Goal: Task Accomplishment & Management: Use online tool/utility

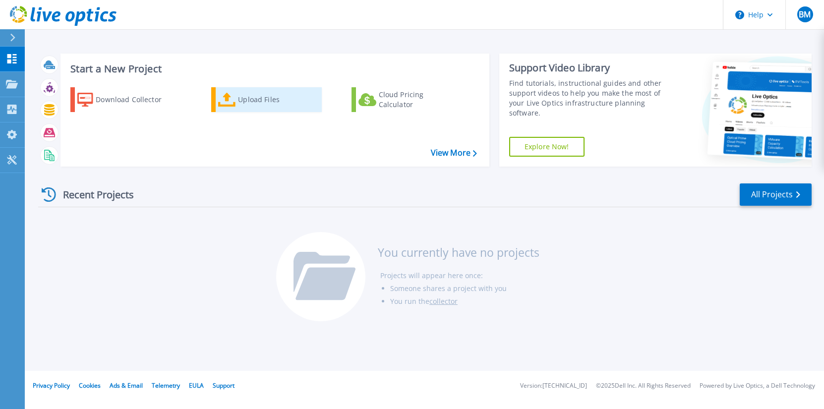
click at [249, 102] on div "Upload Files" at bounding box center [277, 100] width 79 height 20
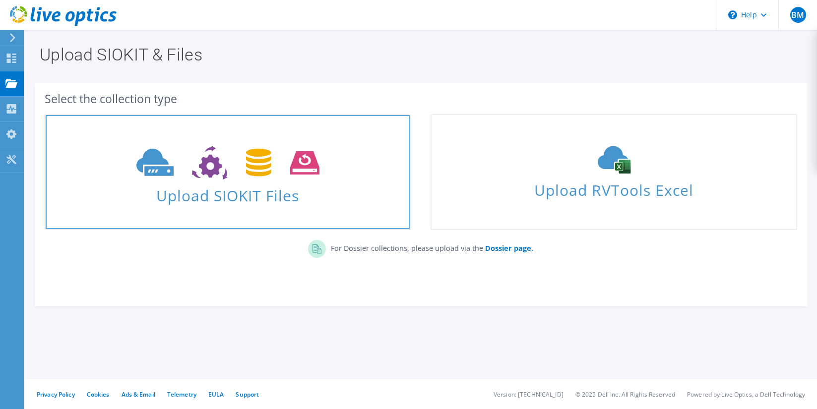
click at [246, 177] on icon at bounding box center [227, 163] width 183 height 34
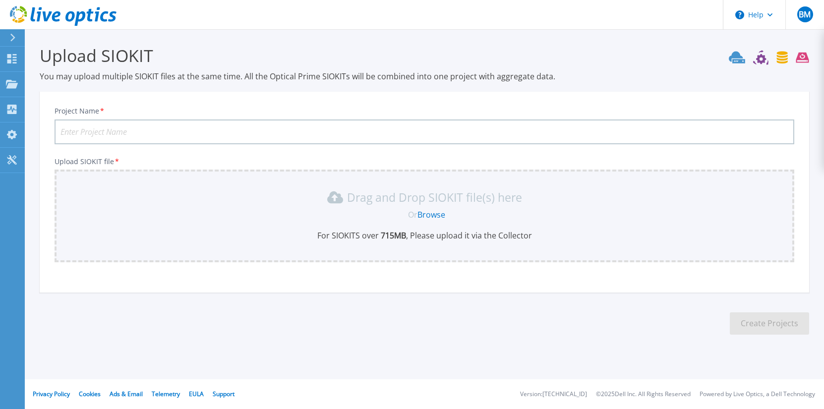
click at [99, 137] on input "Project Name *" at bounding box center [425, 131] width 740 height 25
paste input "HEI-08-06-2025"
type input "HEI-08-06-2025"
click at [440, 214] on link "Browse" at bounding box center [431, 214] width 28 height 11
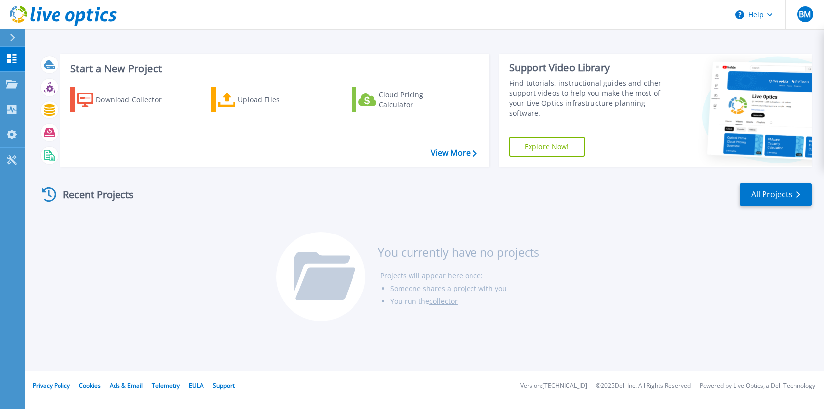
click at [47, 192] on icon at bounding box center [49, 194] width 14 height 14
click at [258, 100] on div "Upload Files" at bounding box center [277, 100] width 79 height 20
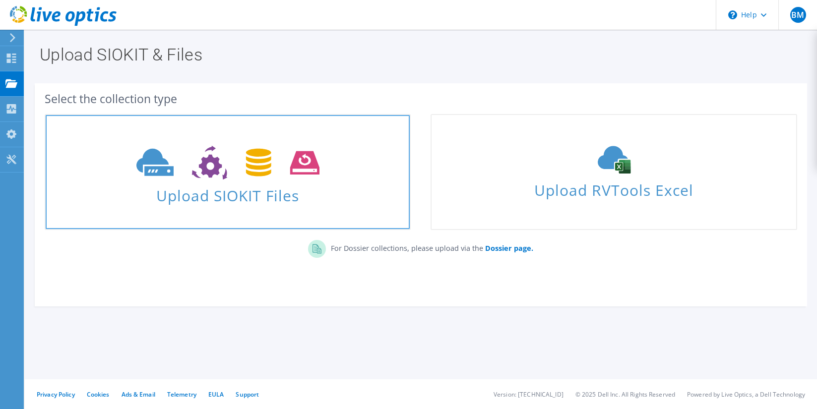
click at [240, 197] on span "Upload SIOKIT Files" at bounding box center [228, 192] width 364 height 21
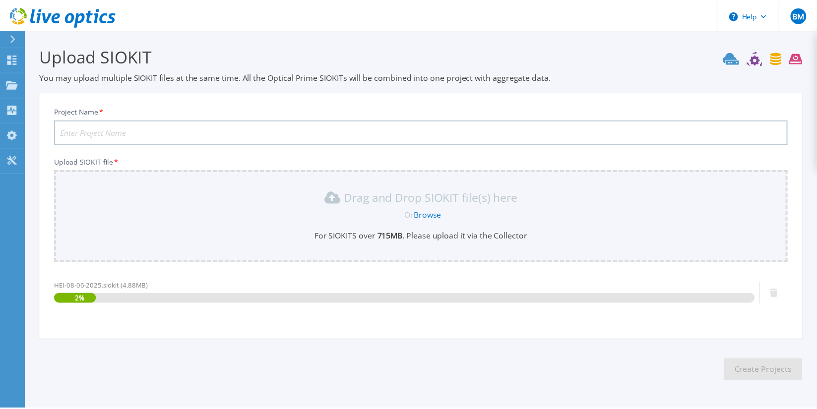
scroll to position [33, 0]
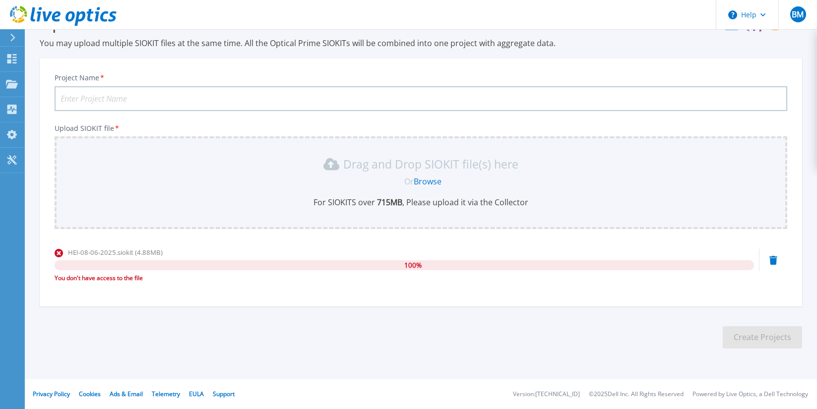
click at [434, 183] on link "Browse" at bounding box center [428, 181] width 28 height 11
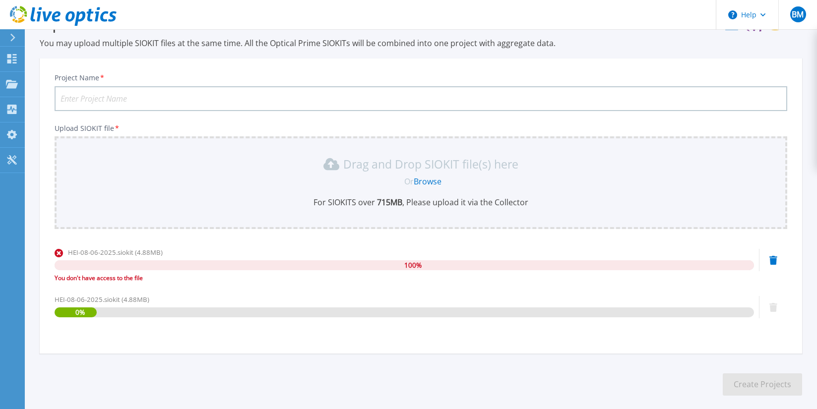
scroll to position [80, 0]
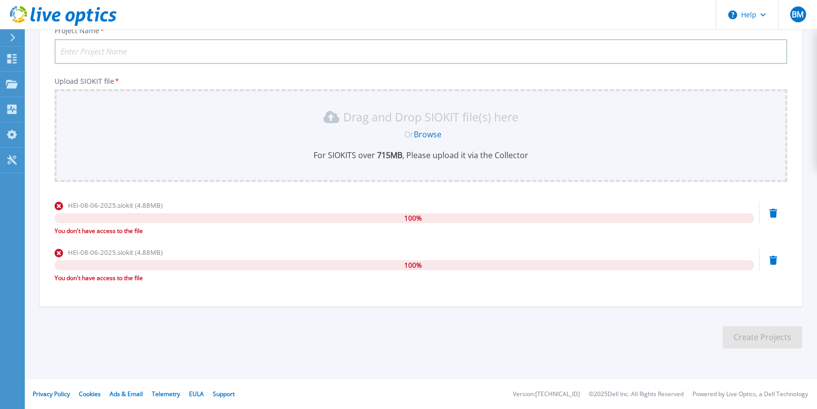
click at [50, 14] on icon at bounding box center [47, 16] width 9 height 10
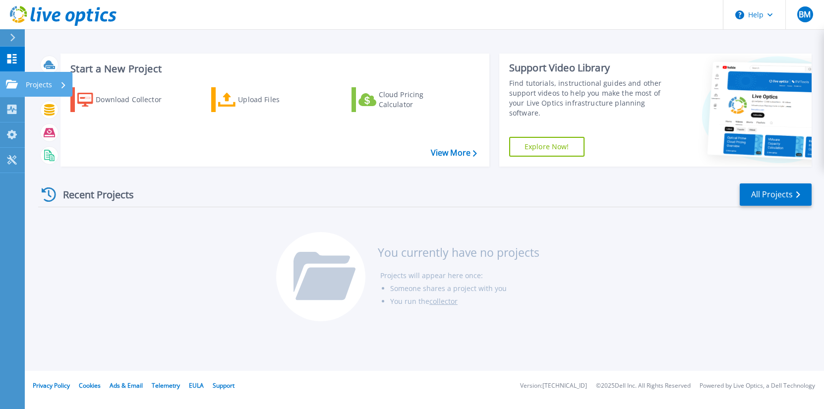
click at [33, 87] on p "Projects" at bounding box center [39, 85] width 26 height 26
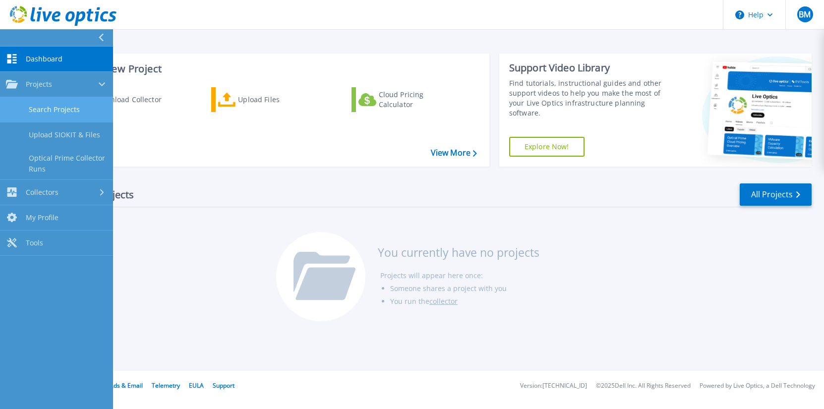
click at [53, 113] on link "Search Projects" at bounding box center [56, 109] width 113 height 25
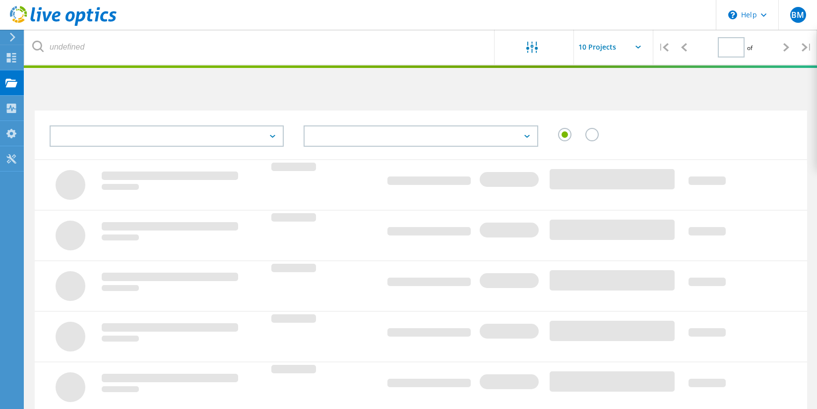
type input "1"
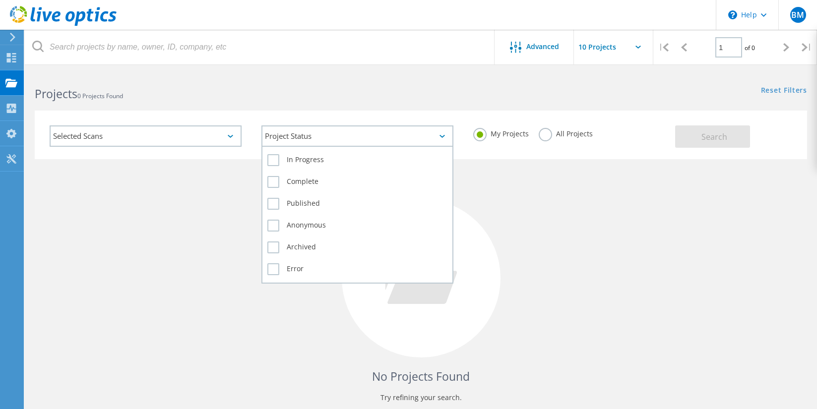
click at [328, 137] on div "Project Status" at bounding box center [357, 135] width 192 height 21
click at [275, 162] on label "In Progress" at bounding box center [357, 160] width 180 height 12
click at [0, 0] on input "In Progress" at bounding box center [0, 0] width 0 height 0
click at [275, 179] on label "Complete" at bounding box center [357, 182] width 180 height 12
click at [0, 0] on input "Complete" at bounding box center [0, 0] width 0 height 0
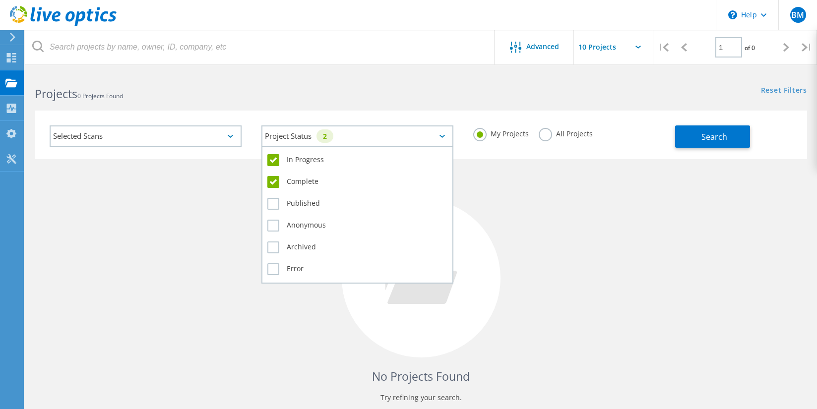
click at [272, 210] on div "Published" at bounding box center [357, 206] width 180 height 22
click at [278, 227] on label "Anonymous" at bounding box center [357, 226] width 180 height 12
click at [0, 0] on input "Anonymous" at bounding box center [0, 0] width 0 height 0
click at [269, 202] on label "Published" at bounding box center [357, 204] width 180 height 12
click at [0, 0] on input "Published" at bounding box center [0, 0] width 0 height 0
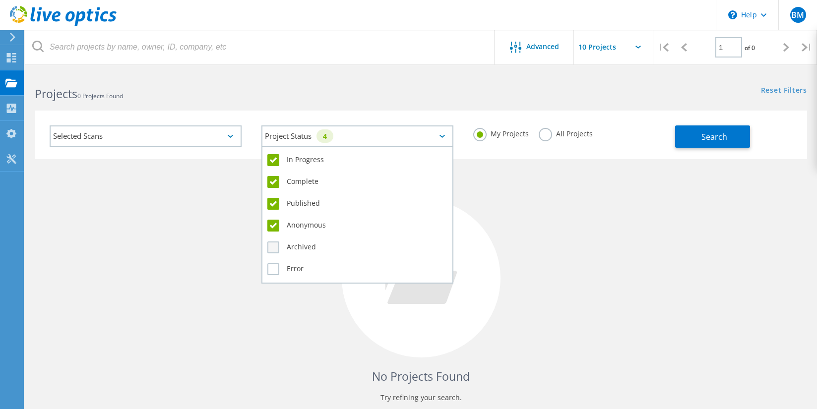
click at [276, 246] on label "Archived" at bounding box center [357, 247] width 180 height 12
click at [0, 0] on input "Archived" at bounding box center [0, 0] width 0 height 0
click at [278, 269] on label "Error" at bounding box center [357, 269] width 180 height 12
click at [0, 0] on input "Error" at bounding box center [0, 0] width 0 height 0
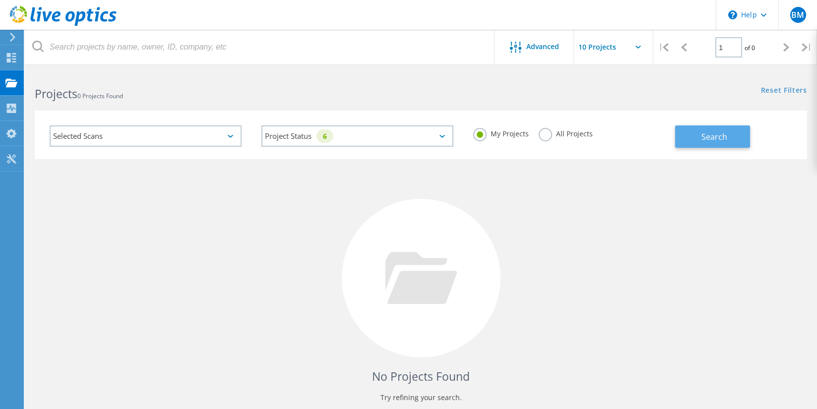
click at [732, 134] on button "Search" at bounding box center [712, 136] width 75 height 22
